Goal: Find specific page/section: Find specific page/section

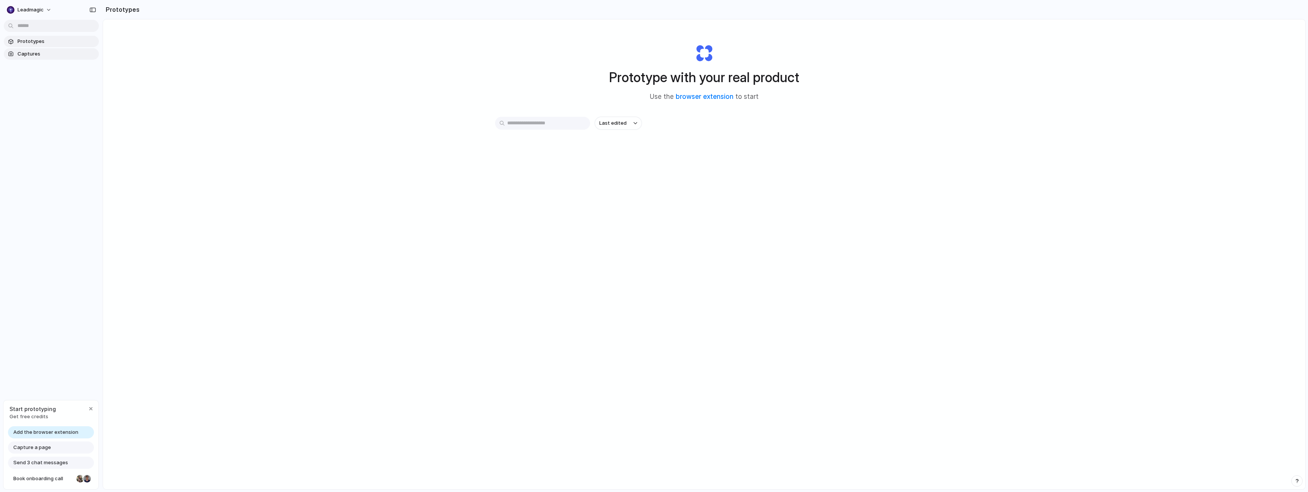
click at [38, 50] on span "Captures" at bounding box center [56, 54] width 78 height 8
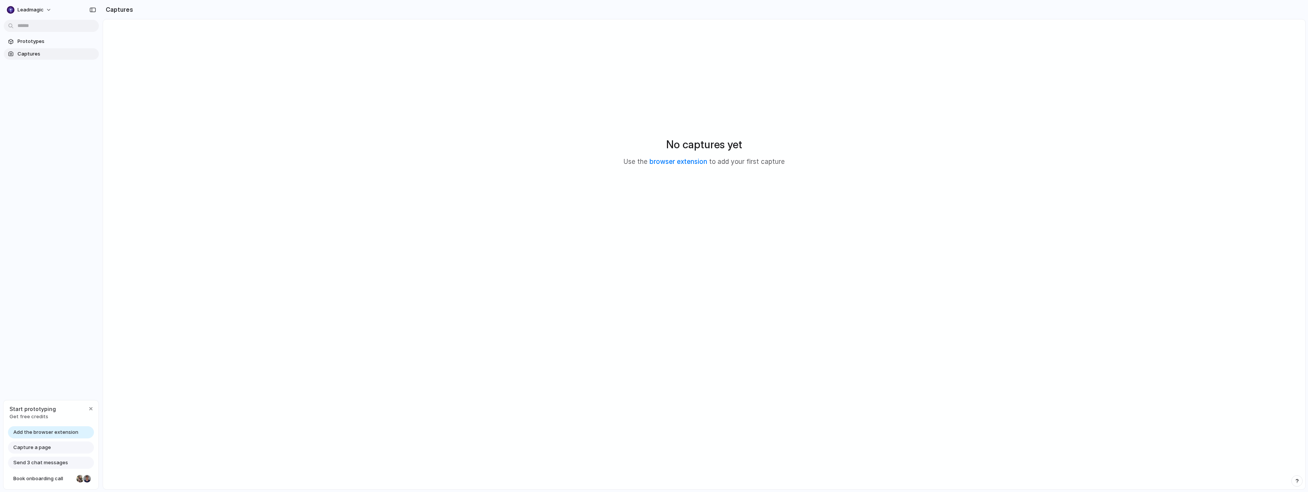
click at [22, 54] on span "Captures" at bounding box center [56, 54] width 78 height 8
click at [24, 43] on span "Prototypes" at bounding box center [56, 42] width 78 height 8
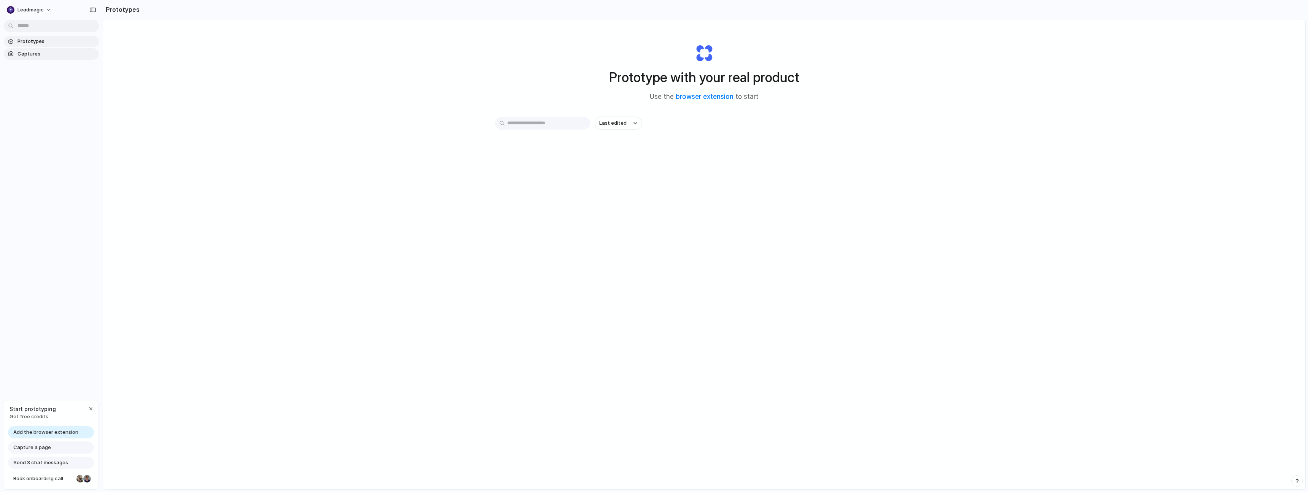
click at [44, 59] on link "Captures" at bounding box center [51, 53] width 95 height 11
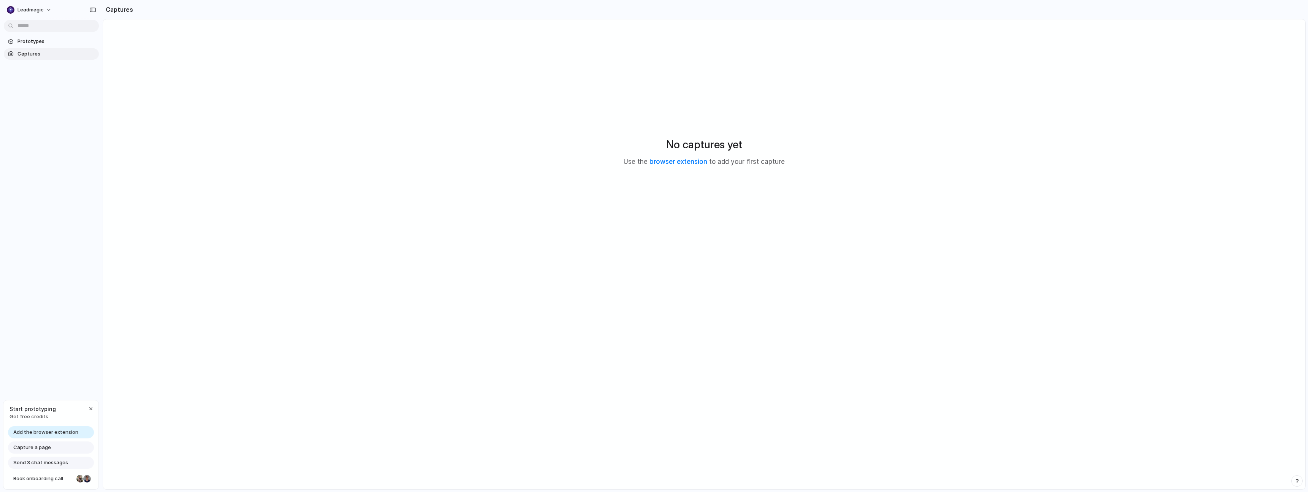
click at [28, 49] on link "Captures" at bounding box center [51, 53] width 95 height 11
click at [25, 44] on span "Prototypes" at bounding box center [56, 42] width 78 height 8
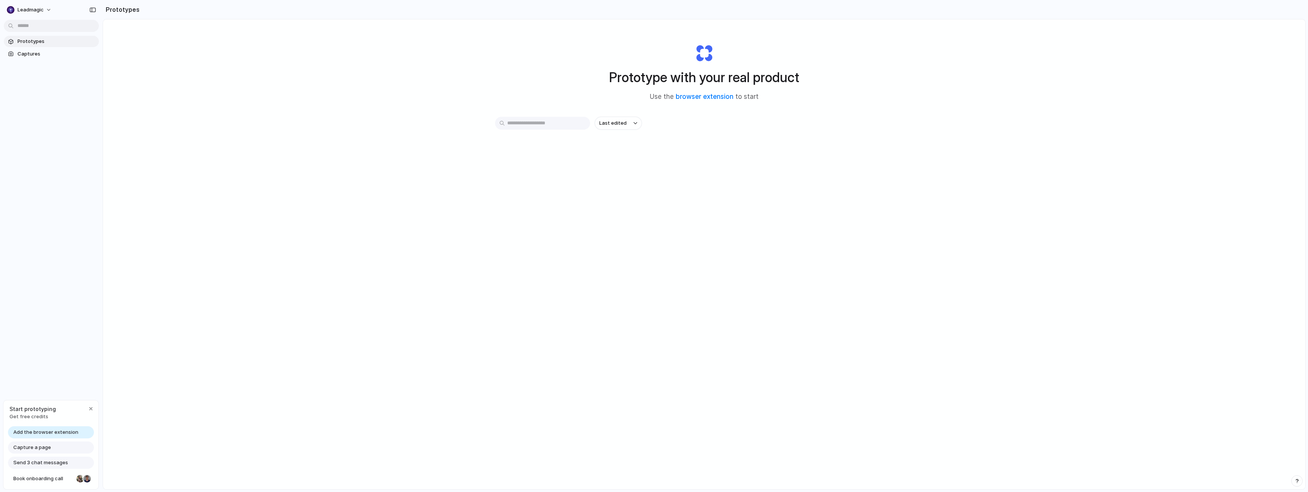
click at [555, 120] on input "text" at bounding box center [542, 123] width 95 height 13
click at [33, 448] on span "Capture a page" at bounding box center [32, 448] width 38 height 8
click at [94, 409] on button "button" at bounding box center [90, 408] width 9 height 9
click at [27, 55] on span "Captures" at bounding box center [56, 54] width 78 height 8
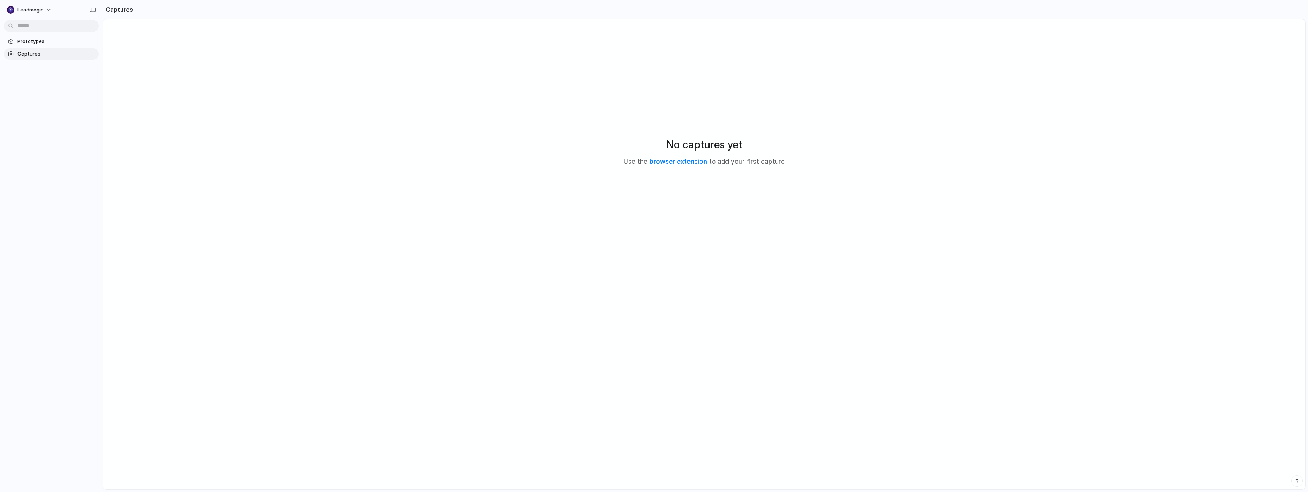
click at [441, 139] on div "No captures yet Use the browser extension to add your first capture" at bounding box center [704, 152] width 1184 height 246
